Goal: Task Accomplishment & Management: Use online tool/utility

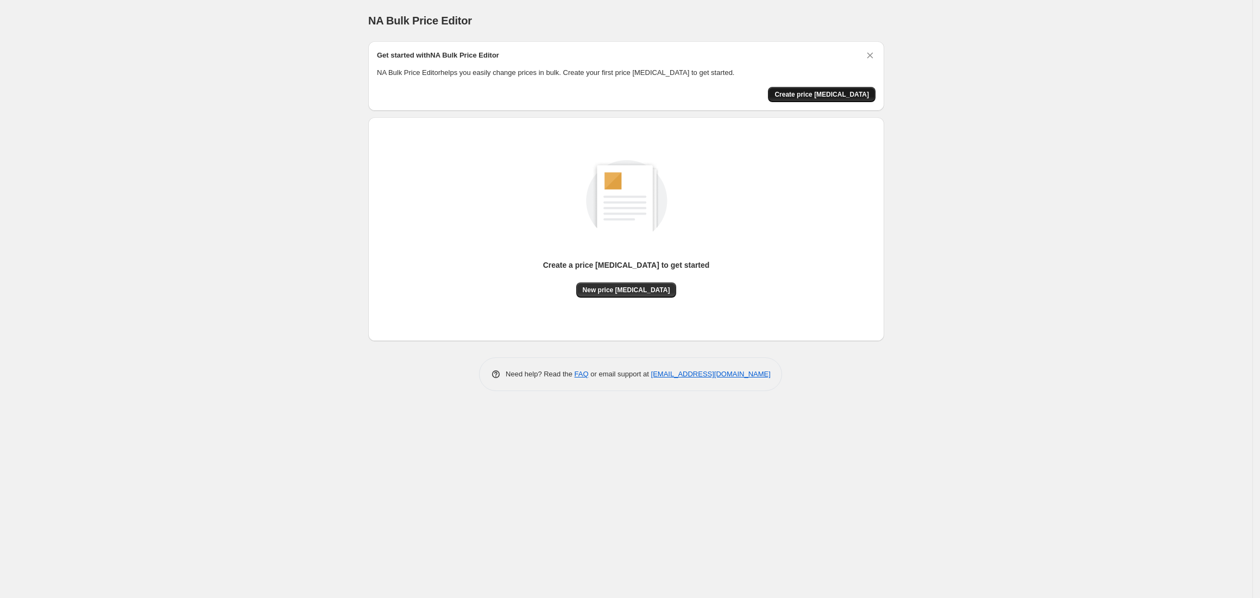
click at [842, 99] on button "Create price [MEDICAL_DATA]" at bounding box center [822, 94] width 108 height 15
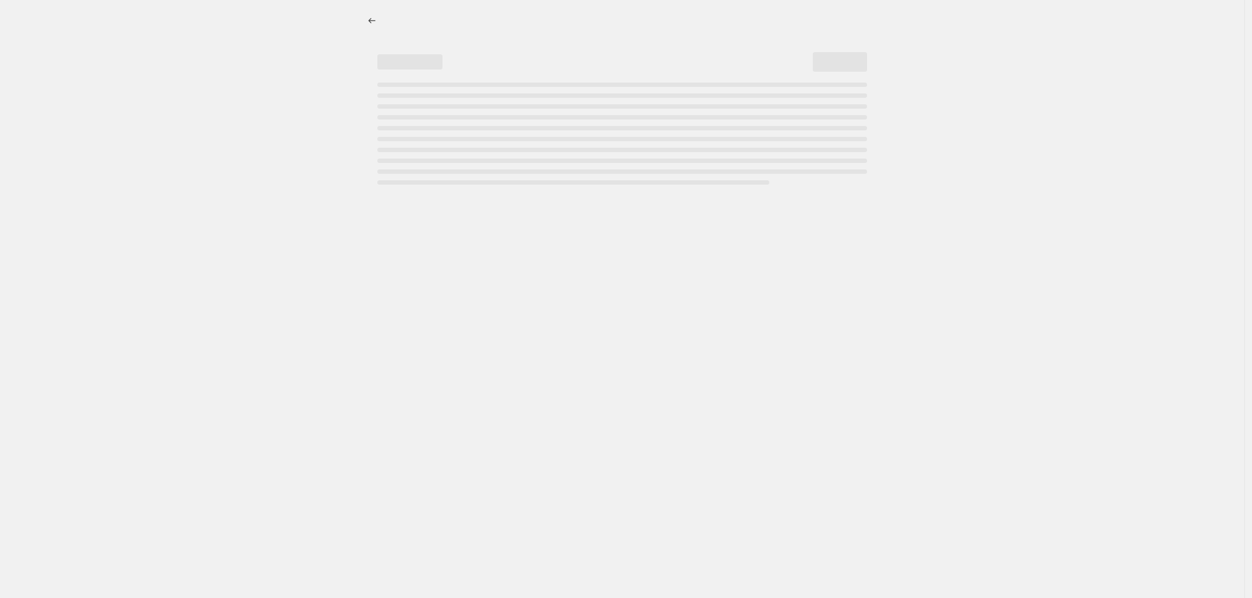
select select "percentage"
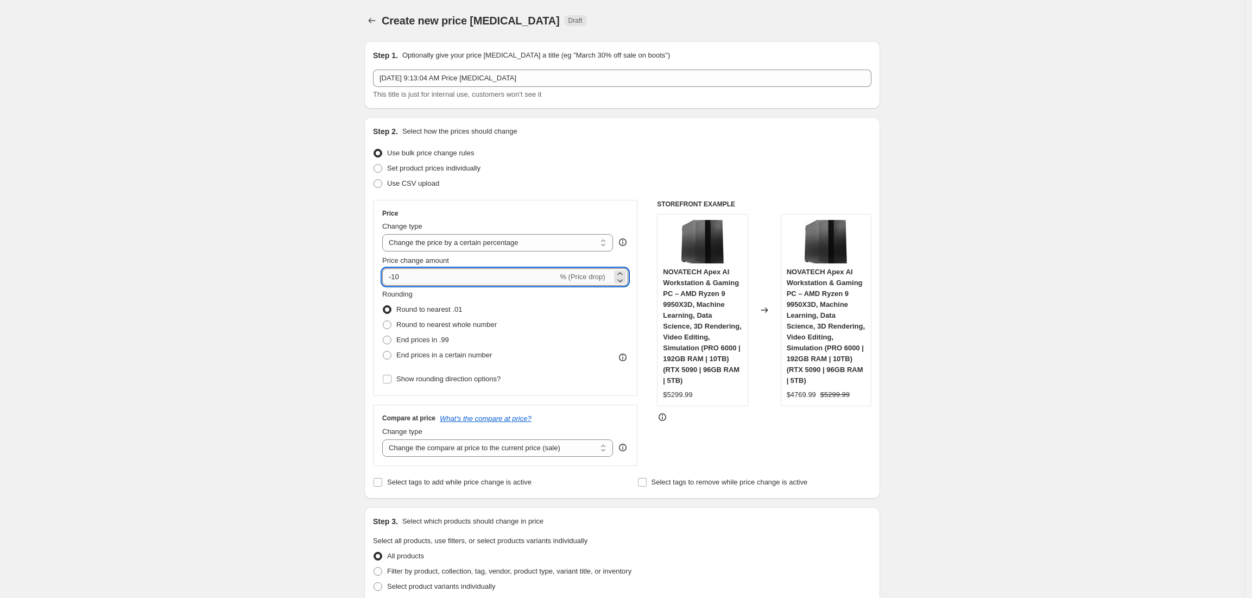
click at [409, 279] on input "-10" at bounding box center [469, 276] width 175 height 17
type input "-1"
type input "-30"
click at [426, 342] on span "End prices in .99" at bounding box center [422, 340] width 53 height 8
click at [383, 336] on input "End prices in .99" at bounding box center [383, 336] width 1 height 1
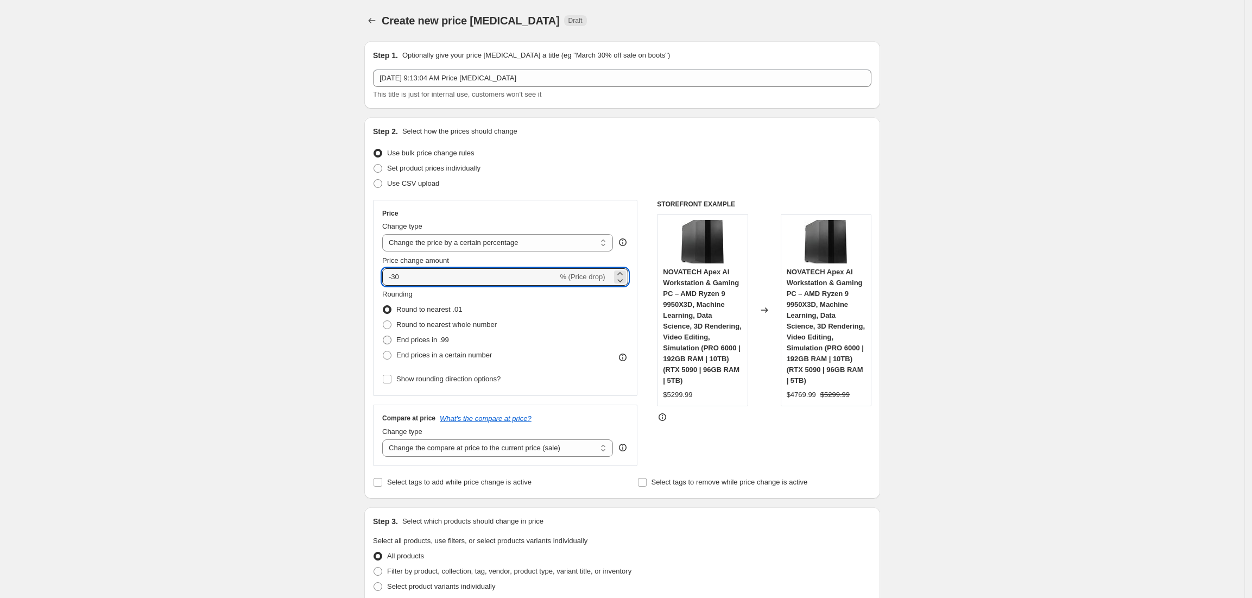
radio input "true"
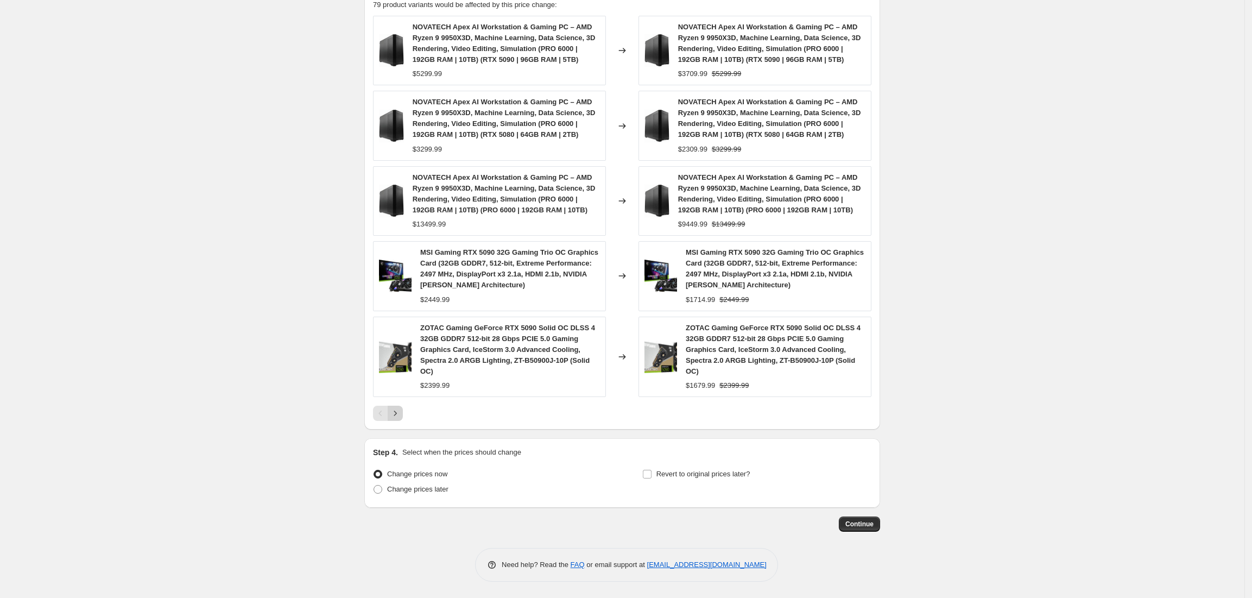
click at [392, 417] on button "Next" at bounding box center [395, 413] width 15 height 15
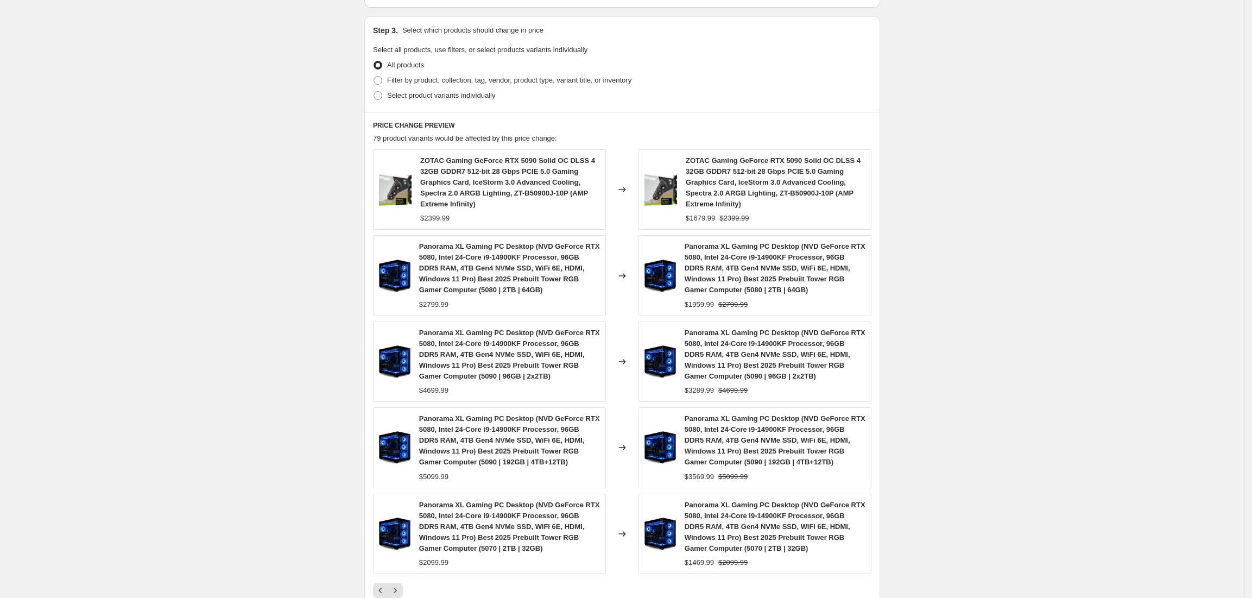
scroll to position [628, 0]
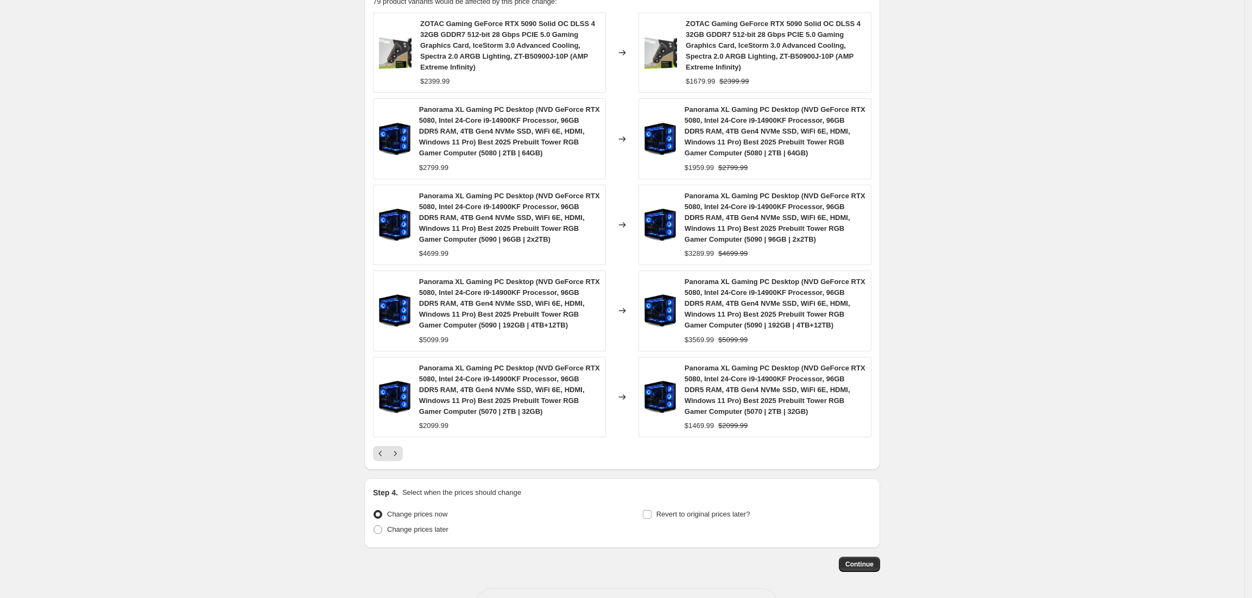
click at [381, 420] on div "Panorama XL Gaming PC Desktop (NVD GeForce RTX 5080, Intel 24-Core i9-14900KF P…" at bounding box center [489, 397] width 233 height 80
click at [383, 454] on icon "Previous" at bounding box center [380, 453] width 11 height 11
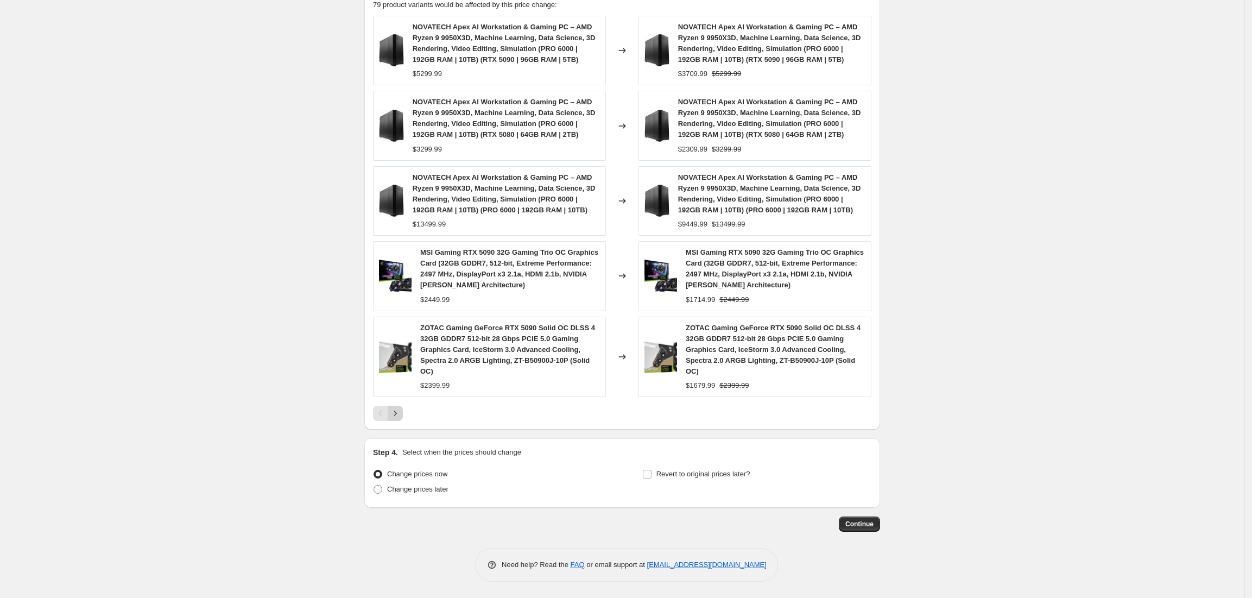
click at [401, 415] on icon "Next" at bounding box center [395, 413] width 11 height 11
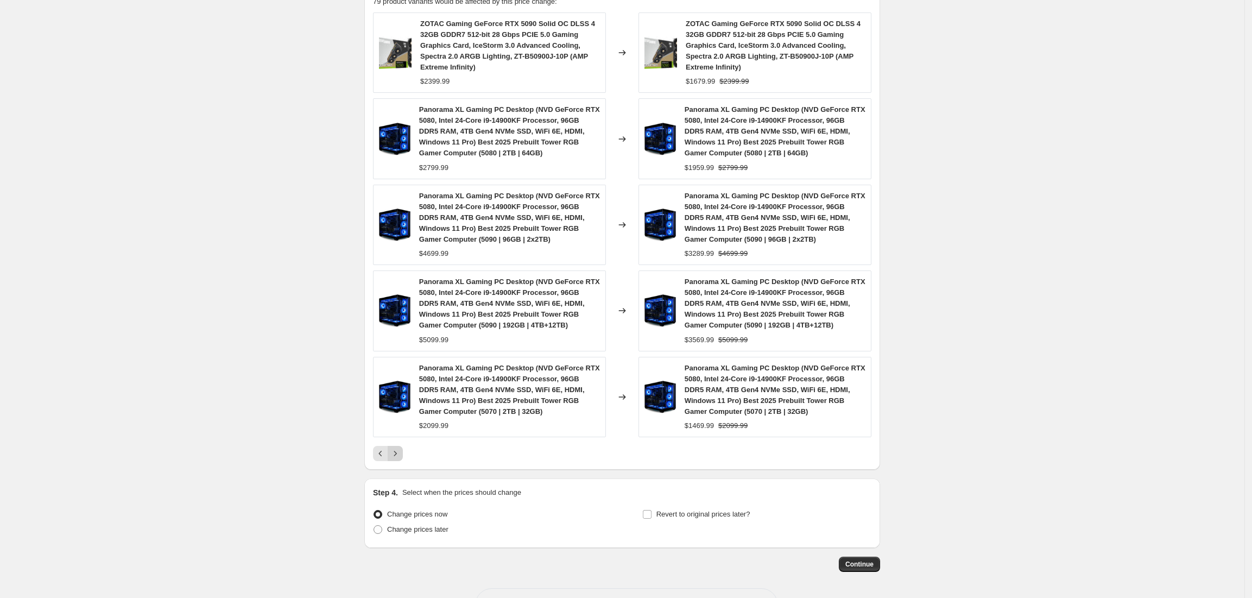
click at [403, 455] on button "Next" at bounding box center [395, 453] width 15 height 15
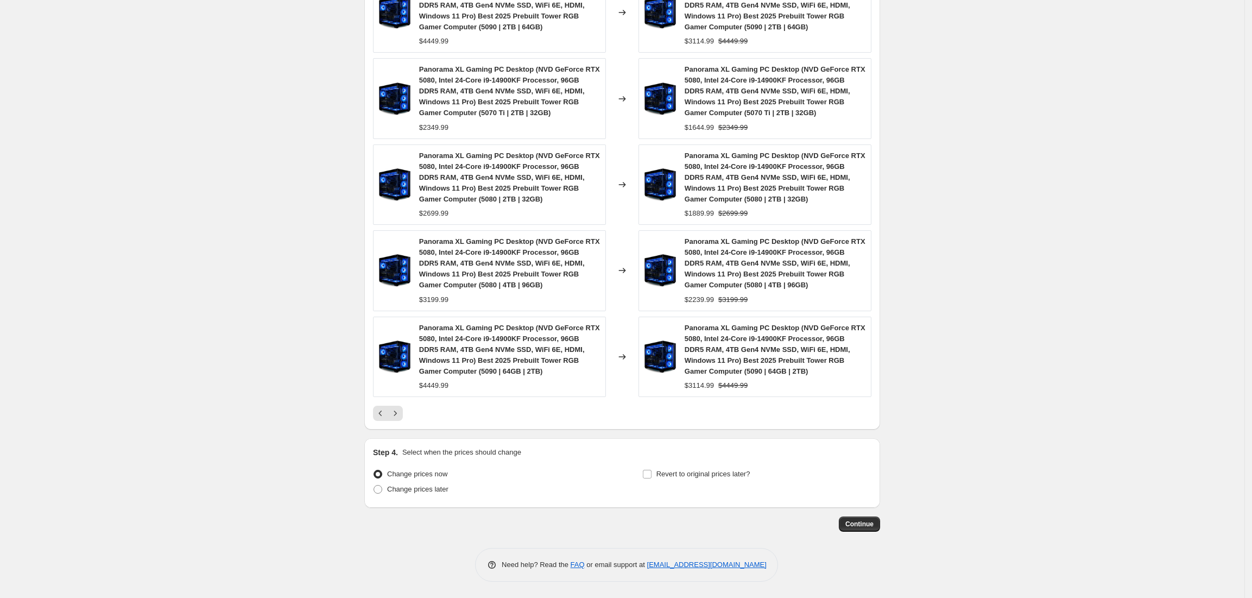
scroll to position [671, 0]
click at [872, 526] on span "Continue" at bounding box center [859, 524] width 28 height 9
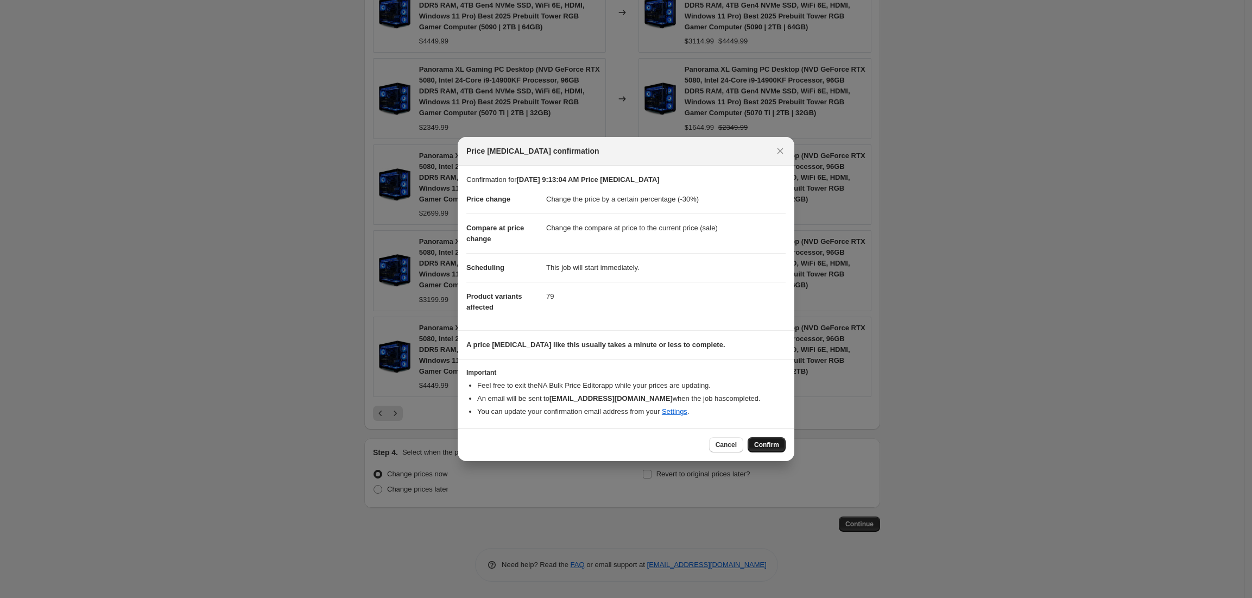
click at [776, 444] on span "Confirm" at bounding box center [766, 444] width 25 height 9
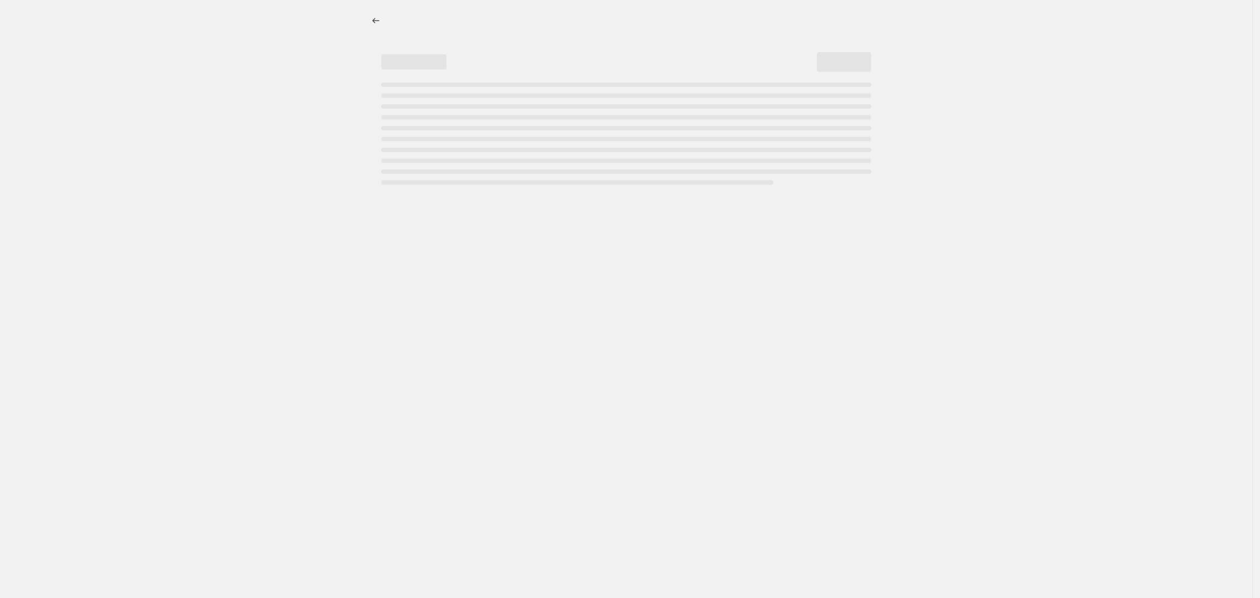
select select "percentage"
